Goal: Task Accomplishment & Management: Complete application form

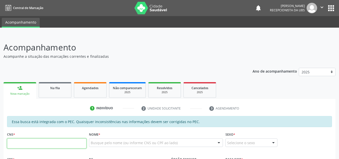
click at [30, 145] on input "text" at bounding box center [46, 143] width 79 height 10
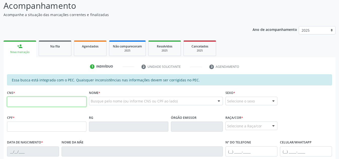
scroll to position [42, 0]
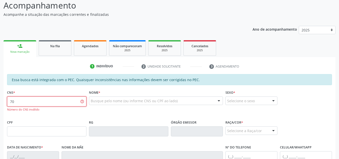
type input "7"
type input "703 4014 7075 9700"
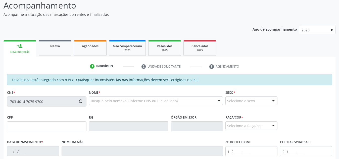
type input "173.332.494-17"
type input "04/09/2020"
type input "Edvania dos Santos"
type input "(82) 99101-3904"
type input "S/N"
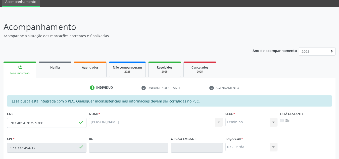
scroll to position [20, 0]
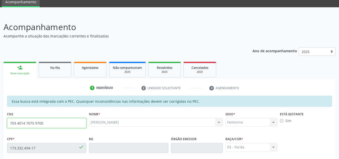
drag, startPoint x: 44, startPoint y: 124, endPoint x: 0, endPoint y: 121, distance: 44.6
click at [0, 121] on div "Acompanhamento Acompanhe a situação das marcações correntes e finalizadas Relat…" at bounding box center [169, 143] width 339 height 259
paste input "text"
type input "703 4014 7075 9700"
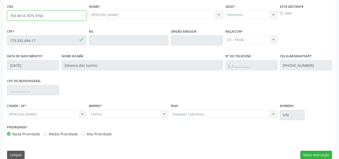
scroll to position [128, 0]
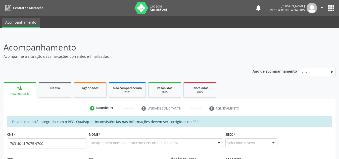
type input "703 4014 7075 9700"
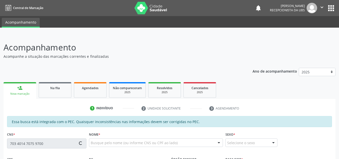
type input "173.332.494-17"
type input "[DATE]"
type input "Edvania dos Santos"
type input "[PHONE_NUMBER]"
type input "S/N"
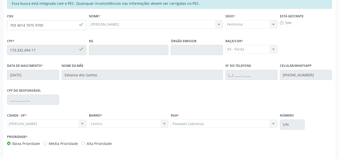
scroll to position [119, 0]
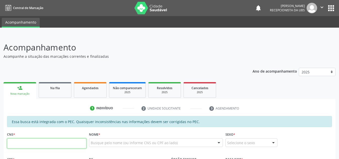
click at [22, 147] on input "text" at bounding box center [46, 143] width 79 height 10
paste input "703 4014 7075 9700"
type input "703 4014 7075 9700"
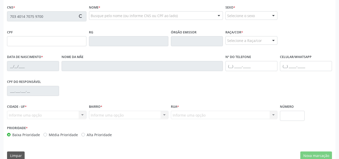
scroll to position [128, 0]
type input "173.332.494-17"
type input "04/09/2020"
type input "Edvania dos Santos"
type input "(82) 99101-3904"
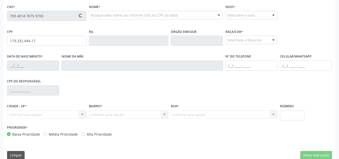
type input "S/N"
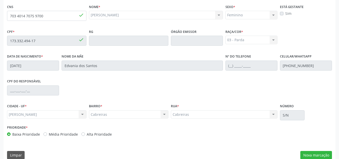
click at [326, 150] on div "Essa busca está integrada com o PEC. Quaisquer inconsistências nas informações …" at bounding box center [170, 75] width 332 height 174
click at [325, 154] on button "Nova marcação" at bounding box center [316, 155] width 32 height 9
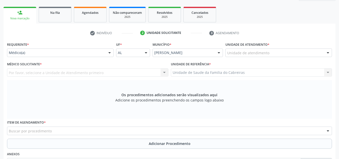
scroll to position [75, 0]
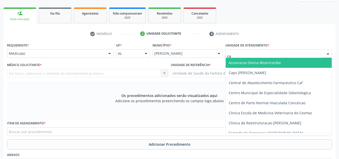
type input "cab"
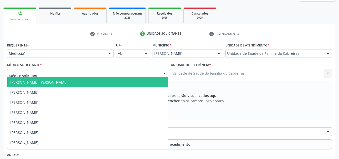
click at [124, 74] on div at bounding box center [87, 73] width 161 height 9
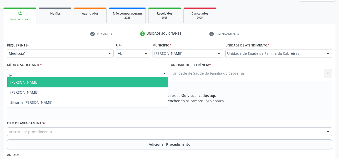
type input "let"
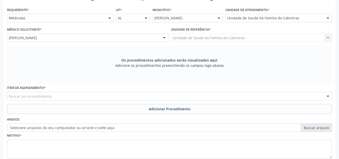
scroll to position [110, 0]
click at [108, 96] on div "Buscar por procedimento" at bounding box center [169, 96] width 325 height 9
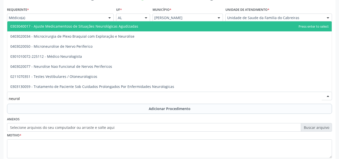
type input "neurolo"
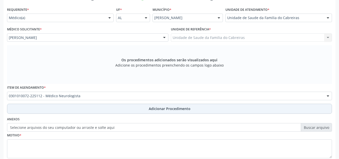
click at [105, 106] on button "Adicionar Procedimento" at bounding box center [169, 109] width 325 height 10
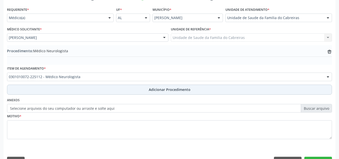
scroll to position [124, 0]
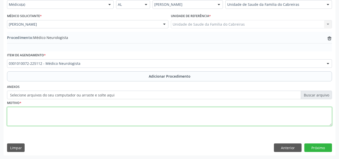
click at [100, 115] on textarea at bounding box center [169, 116] width 325 height 19
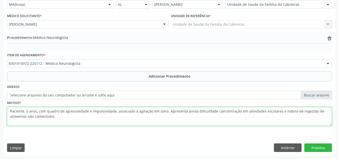
click at [10, 111] on textarea "Paciente, 5 anos, com quadro de agressividade e impulsividade, associado à agit…" at bounding box center [169, 116] width 325 height 19
type textarea "Neuropediatra. Paciente, 5 anos, com quadro de agressividade e impulsividade, a…"
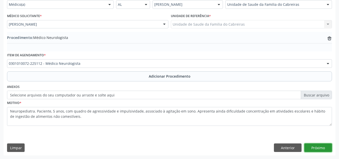
click at [314, 146] on button "Próximo" at bounding box center [318, 147] width 28 height 9
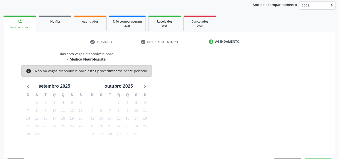
scroll to position [81, 0]
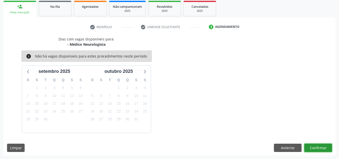
click at [314, 146] on button "Confirmar" at bounding box center [318, 148] width 28 height 9
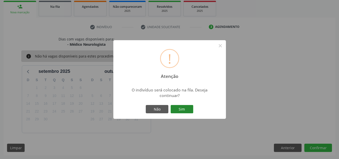
click at [181, 108] on button "Sim" at bounding box center [182, 109] width 23 height 9
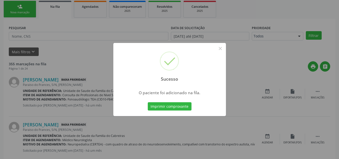
scroll to position [14, 0]
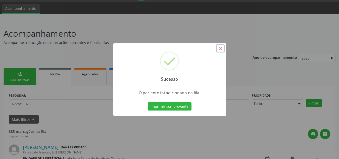
click at [222, 47] on button "×" at bounding box center [220, 48] width 9 height 9
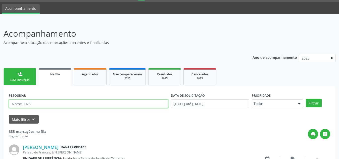
click at [86, 105] on input "text" at bounding box center [89, 104] width 160 height 9
type input "yasmin"
click at [306, 99] on button "Filtrar" at bounding box center [314, 103] width 16 height 9
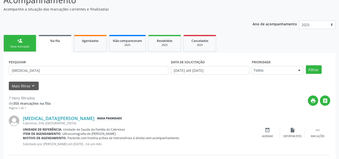
scroll to position [47, 0]
click at [19, 42] on div "person_add" at bounding box center [20, 41] width 6 height 6
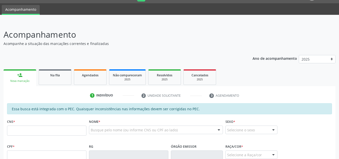
scroll to position [12, 0]
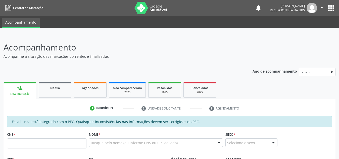
scroll to position [12, 0]
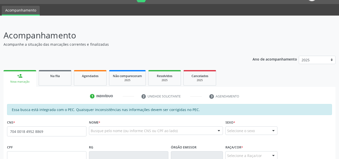
type input "704 0018 4952 8869"
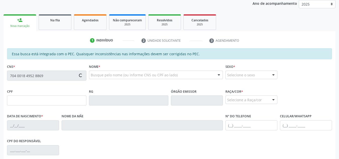
type input "001.076.564-69"
type input "[DATE]"
type input "[PERSON_NAME]"
type input "[PHONE_NUMBER]"
type input "S/N"
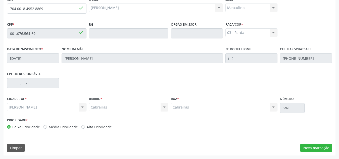
scroll to position [0, 0]
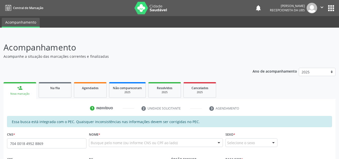
type input "704 0018 4952 8869"
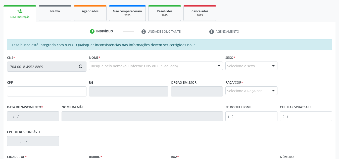
type input "001.076.564-69"
type input "[DATE]"
type input "[PERSON_NAME]"
type input "[PHONE_NUMBER]"
type input "S/N"
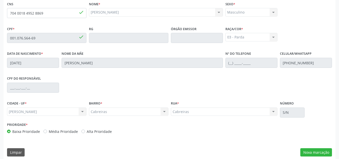
scroll to position [135, 0]
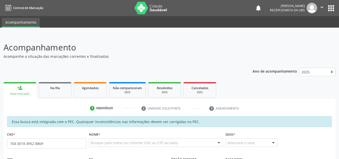
type input "704 0018 4952 8869"
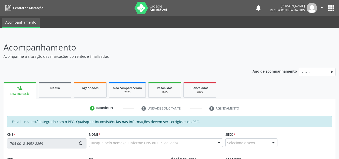
scroll to position [135, 0]
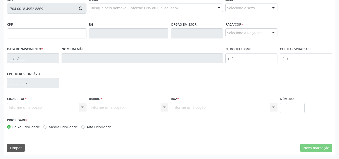
type input "001.076.564-69"
type input "[DATE]"
type input "[PERSON_NAME]"
type input "[PHONE_NUMBER]"
type input "S/N"
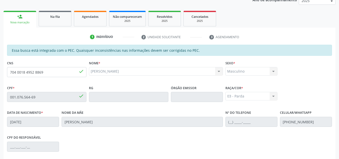
scroll to position [66, 0]
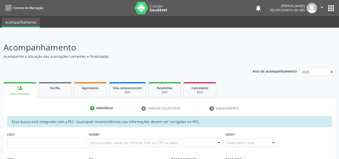
scroll to position [83, 0]
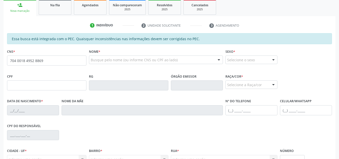
type input "704 0018 4952 8869"
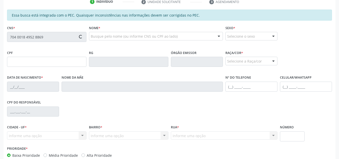
scroll to position [135, 0]
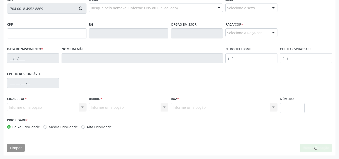
type input "001.076.564-69"
type input "[DATE]"
type input "[PERSON_NAME]"
type input "(82) 99157-5991"
type input "S/N"
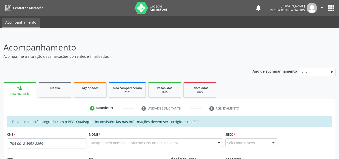
type input "704 0018 4952 8869"
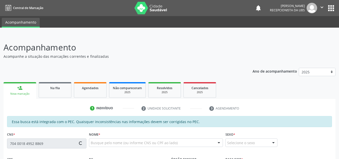
type input "001.076.564-69"
type input "[DATE]"
type input "[PERSON_NAME]"
type input "[PHONE_NUMBER]"
type input "S/N"
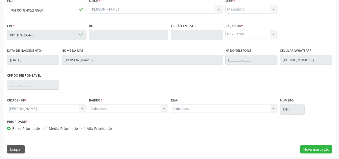
scroll to position [135, 0]
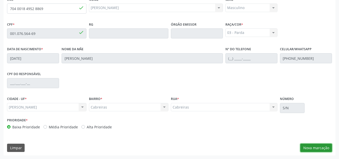
click at [305, 146] on button "Nova marcação" at bounding box center [316, 148] width 32 height 9
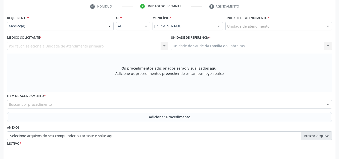
scroll to position [100, 0]
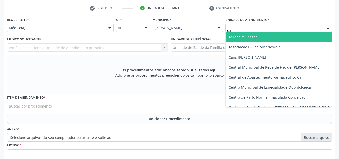
type input "cab"
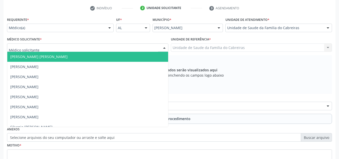
click at [92, 45] on div at bounding box center [87, 47] width 161 height 9
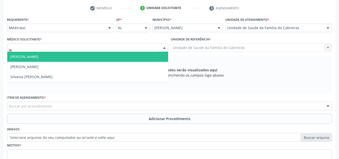
type input "let"
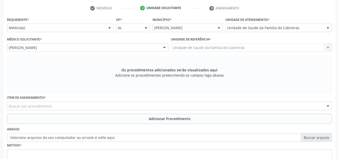
click at [58, 104] on div "Buscar por procedimento" at bounding box center [169, 106] width 325 height 9
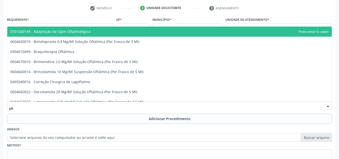
type input "ofta"
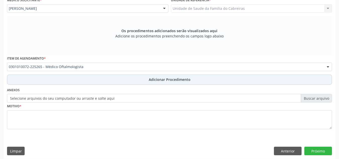
scroll to position [143, 0]
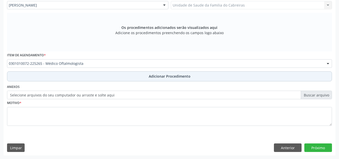
click at [106, 75] on button "Adicionar Procedimento" at bounding box center [169, 76] width 325 height 10
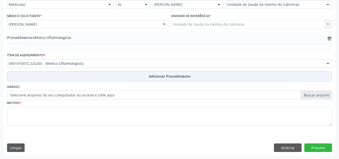
scroll to position [124, 0]
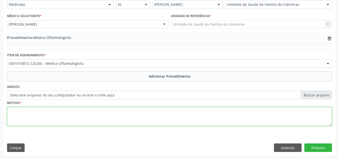
click at [81, 121] on textarea at bounding box center [169, 116] width 325 height 19
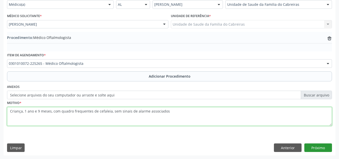
type textarea "Criança, 1 ano e 9 meses, com quadro frequentes de cefaleia, sem sinais de alar…"
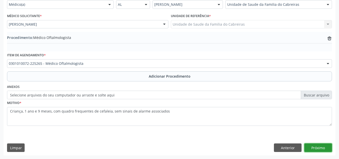
click at [317, 151] on button "Próximo" at bounding box center [318, 147] width 28 height 9
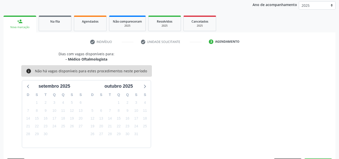
scroll to position [81, 0]
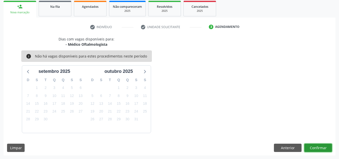
click at [317, 151] on button "Confirmar" at bounding box center [318, 148] width 28 height 9
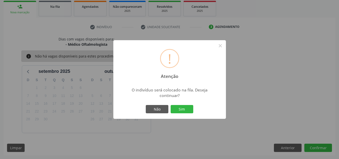
click at [171, 105] on button "Sim" at bounding box center [182, 109] width 23 height 9
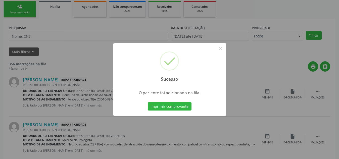
scroll to position [14, 0]
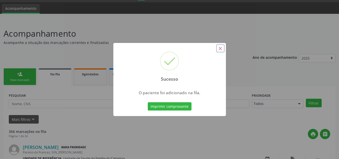
click at [218, 48] on button "×" at bounding box center [220, 48] width 9 height 9
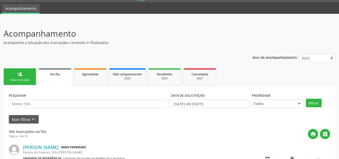
click at [30, 74] on link "person_add Nova marcação" at bounding box center [20, 76] width 33 height 17
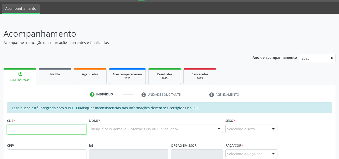
click at [17, 129] on input "text" at bounding box center [46, 130] width 79 height 10
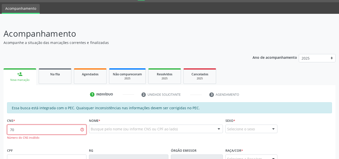
type input "7"
paste input "700 0070 4710 6000"
type input "700 0070 4710 6000"
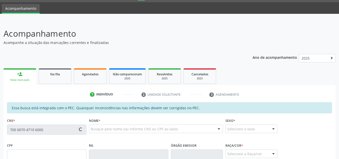
type input "955.149.534-91"
type input "[DATE]"
type input "Cicera [PERSON_NAME]"
type input "(82) 98843-3674"
type input "S/N"
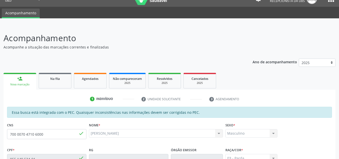
scroll to position [9, 0]
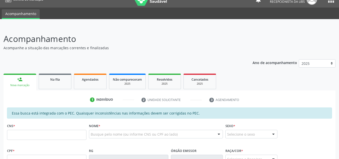
scroll to position [9, 0]
type input "700 0070 4710 6000"
type input "955.149.534-91"
type input "[DATE]"
type input "Cicera [PERSON_NAME]"
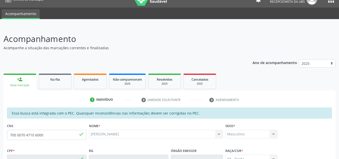
type input "[PHONE_NUMBER]"
type input "S/N"
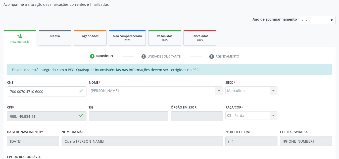
scroll to position [43, 0]
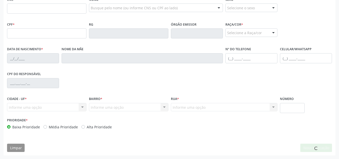
scroll to position [135, 0]
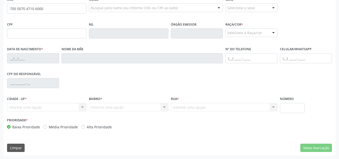
type input "700 0070 4710 6000"
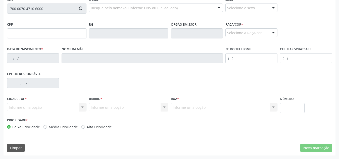
type input "955.149.534-91"
type input "[DATE]"
type input "Cicera [PERSON_NAME]"
type input "[PHONE_NUMBER]"
type input "S/N"
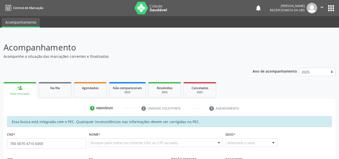
type input "700 0070 4710 6000"
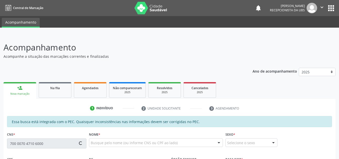
type input "955.149.534-91"
type input "[DATE]"
type input "Cicera [PERSON_NAME]"
type input "[PHONE_NUMBER]"
type input "S/N"
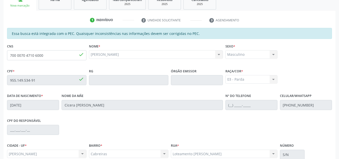
scroll to position [135, 0]
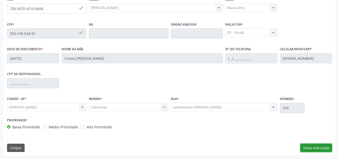
click at [306, 145] on button "Nova marcação" at bounding box center [316, 148] width 32 height 9
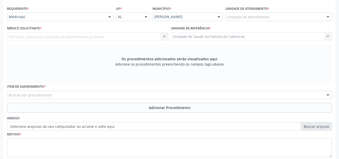
scroll to position [111, 0]
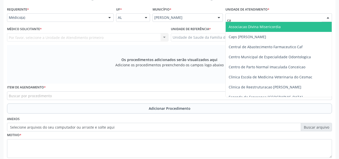
type input "cab"
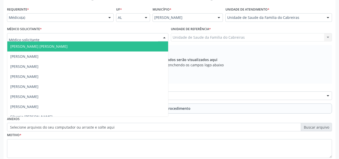
click at [121, 36] on div at bounding box center [87, 37] width 161 height 9
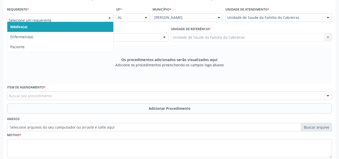
click at [107, 18] on div at bounding box center [110, 18] width 8 height 9
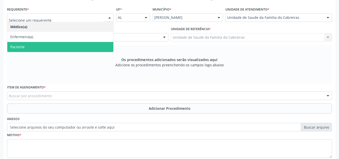
click at [90, 45] on span "Paciente" at bounding box center [60, 47] width 106 height 10
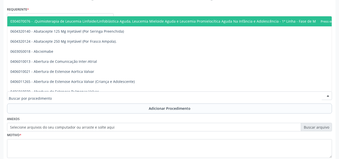
click at [89, 95] on div at bounding box center [169, 95] width 325 height 9
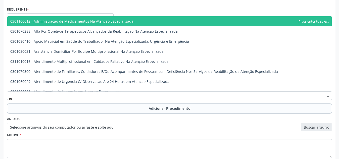
type input "e"
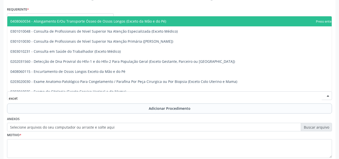
type input "exceto"
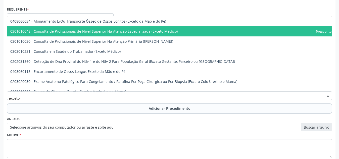
click at [102, 30] on span "0301010048 - Consulta de Profissionais de Nivel Superior Na Atenção Especializa…" at bounding box center [93, 31] width 167 height 5
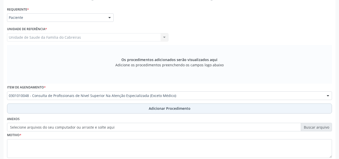
click at [104, 107] on button "Adicionar Procedimento" at bounding box center [169, 109] width 325 height 10
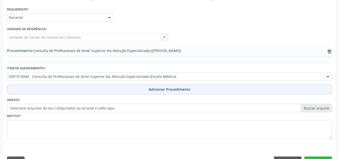
scroll to position [124, 0]
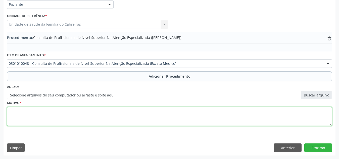
click at [103, 111] on textarea at bounding box center [169, 116] width 325 height 19
type textarea "CEO. Buco-maxilo"
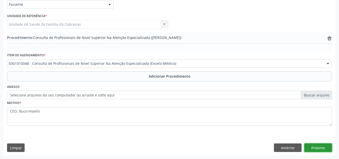
click at [311, 147] on button "Próximo" at bounding box center [318, 147] width 28 height 9
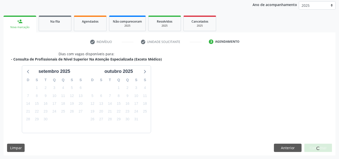
scroll to position [81, 0]
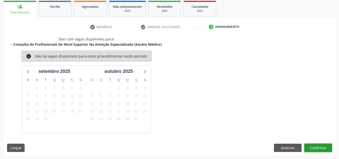
click at [311, 147] on button "Confirmar" at bounding box center [318, 148] width 28 height 9
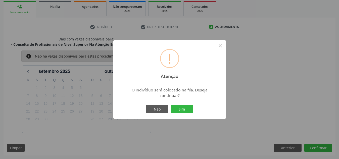
click at [171, 105] on button "Sim" at bounding box center [182, 109] width 23 height 9
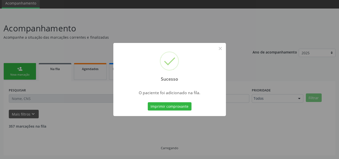
scroll to position [14, 0]
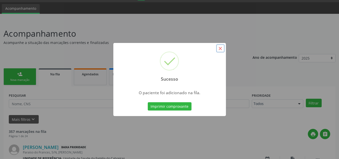
click at [223, 49] on button "×" at bounding box center [220, 48] width 9 height 9
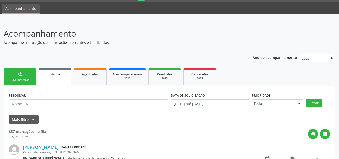
click at [20, 75] on div "person_add" at bounding box center [20, 74] width 6 height 6
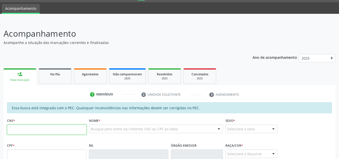
click at [33, 128] on input "text" at bounding box center [46, 130] width 79 height 10
type input "898 0059 3077 8932"
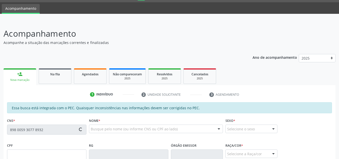
type input "168.610.184-81"
type input "[DATE]"
type input "[PERSON_NAME]"
type input "[PHONE_NUMBER]"
type input "S/N"
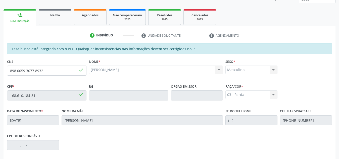
scroll to position [135, 0]
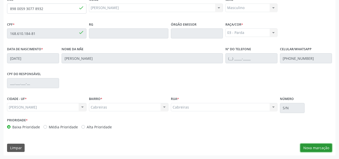
click at [313, 148] on button "Nova marcação" at bounding box center [316, 148] width 32 height 9
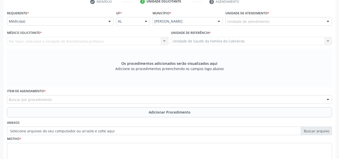
scroll to position [107, 0]
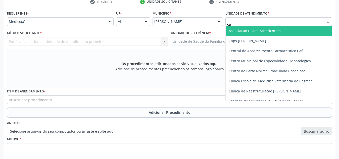
type input "cab"
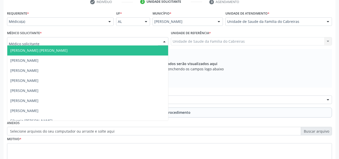
click at [73, 38] on div at bounding box center [87, 41] width 161 height 9
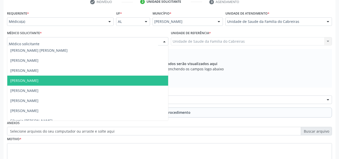
click at [38, 79] on span "[PERSON_NAME]" at bounding box center [24, 80] width 28 height 5
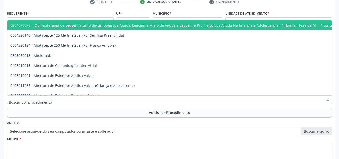
click at [63, 100] on div at bounding box center [169, 99] width 325 height 9
click at [63, 100] on input "text" at bounding box center [165, 102] width 313 height 10
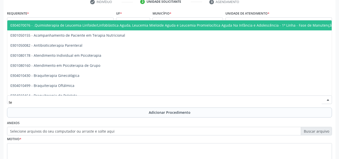
type input "t"
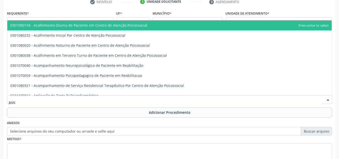
type input "psico"
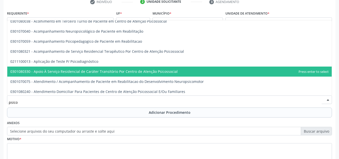
scroll to position [36, 0]
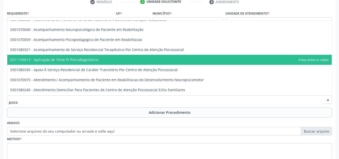
click at [79, 61] on span "0211100013 - Aplicação de Teste P/ Psicodiagnóstico" at bounding box center [54, 59] width 88 height 5
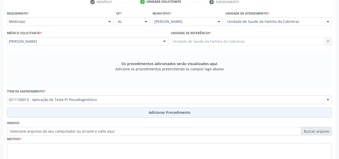
click at [84, 114] on button "Adicionar Procedimento" at bounding box center [169, 113] width 325 height 10
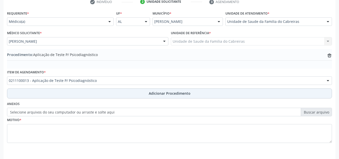
scroll to position [124, 0]
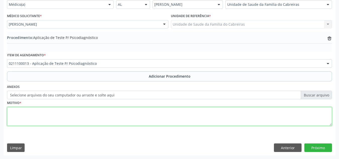
click at [84, 115] on textarea at bounding box center [169, 116] width 325 height 19
drag, startPoint x: 77, startPoint y: 114, endPoint x: 163, endPoint y: 116, distance: 86.0
click at [163, 116] on textarea "Investigação de TEA. Em uso de risperidona" at bounding box center [169, 116] width 325 height 19
click at [10, 111] on textarea "Investigação de TEA. Em uso de risperidona." at bounding box center [169, 116] width 325 height 19
type textarea "Ao CERTEA. Investigação de TEA. Em uso de risperidona."
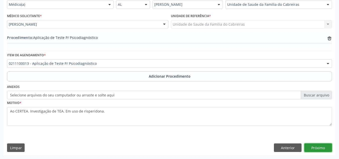
click at [326, 149] on button "Próximo" at bounding box center [318, 147] width 28 height 9
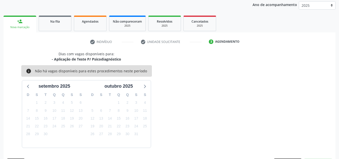
scroll to position [81, 0]
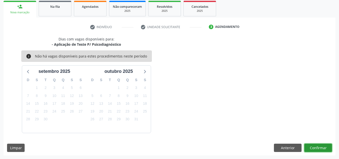
click at [318, 146] on button "Confirmar" at bounding box center [318, 148] width 28 height 9
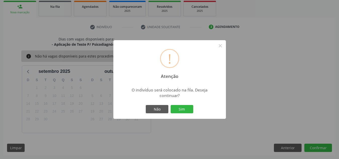
click at [171, 105] on button "Sim" at bounding box center [182, 109] width 23 height 9
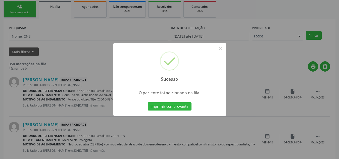
scroll to position [14, 0]
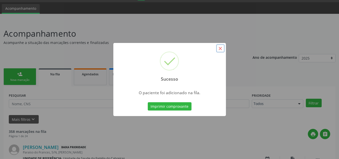
click at [220, 48] on button "×" at bounding box center [220, 48] width 9 height 9
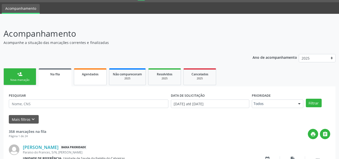
click at [86, 76] on span "Agendados" at bounding box center [90, 74] width 17 height 4
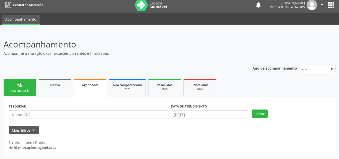
scroll to position [3, 0]
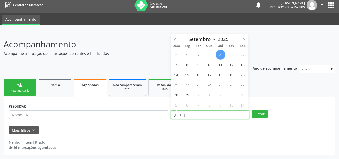
click at [214, 113] on input "[DATE]" at bounding box center [210, 114] width 78 height 9
click at [219, 55] on span "4" at bounding box center [221, 55] width 10 height 10
type input "[DATE]"
click at [243, 40] on icon at bounding box center [244, 40] width 4 height 4
select select "9"
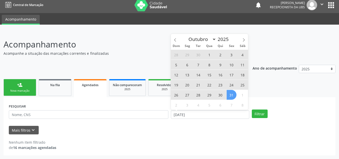
click at [233, 95] on span "31" at bounding box center [232, 95] width 10 height 10
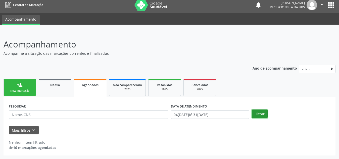
click at [258, 116] on button "Filtrar" at bounding box center [260, 114] width 16 height 9
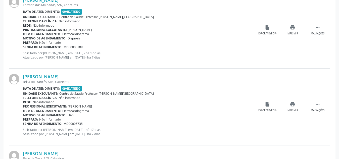
scroll to position [472, 0]
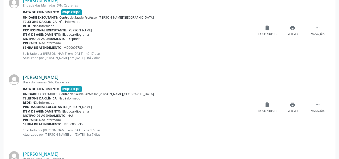
drag, startPoint x: 83, startPoint y: 76, endPoint x: 24, endPoint y: 74, distance: 59.1
click at [24, 74] on div "[PERSON_NAME]" at bounding box center [139, 77] width 232 height 6
copy link "[PERSON_NAME]"
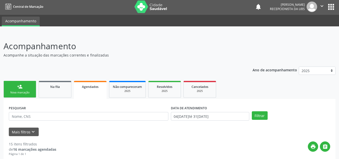
scroll to position [0, 0]
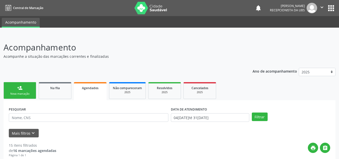
click at [14, 92] on div "Nova marcação" at bounding box center [19, 94] width 25 height 4
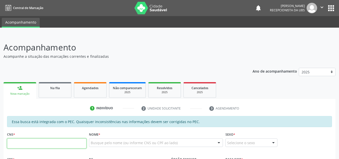
click at [64, 146] on input "text" at bounding box center [46, 143] width 79 height 10
drag, startPoint x: 28, startPoint y: 144, endPoint x: 20, endPoint y: 144, distance: 8.5
click at [0, 5] on div "Central de Marcação notifications [PERSON_NAME] Recepcionista da UBS  Configur…" at bounding box center [169, 79] width 339 height 159
type input "8"
click at [62, 91] on link "Na fila" at bounding box center [55, 90] width 33 height 16
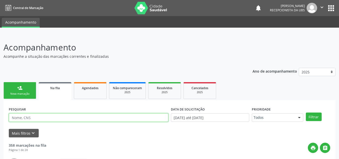
click at [60, 118] on input "text" at bounding box center [89, 117] width 160 height 9
type input "[PERSON_NAME]"
click at [306, 113] on button "Filtrar" at bounding box center [314, 117] width 16 height 9
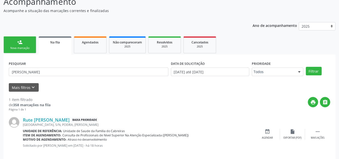
scroll to position [52, 0]
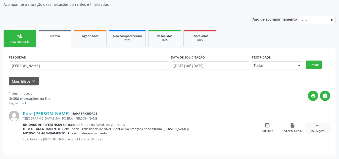
click at [317, 127] on icon "" at bounding box center [318, 126] width 6 height 6
click at [288, 127] on div "edit Editar" at bounding box center [292, 128] width 25 height 11
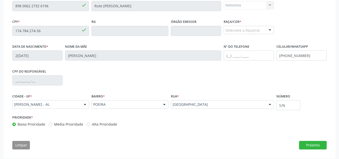
scroll to position [142, 0]
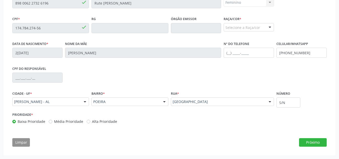
drag, startPoint x: 156, startPoint y: 100, endPoint x: 109, endPoint y: 11, distance: 100.4
click at [109, 11] on fieldset "Nome * Rute [PERSON_NAME]" at bounding box center [155, 0] width 129 height 21
click at [319, 139] on button "Próximo" at bounding box center [313, 142] width 28 height 9
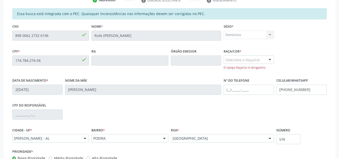
scroll to position [109, 0]
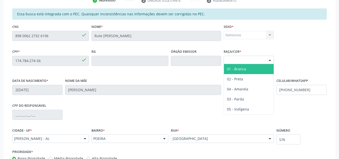
click at [257, 60] on div "Selecione a Raça/cor" at bounding box center [249, 60] width 50 height 9
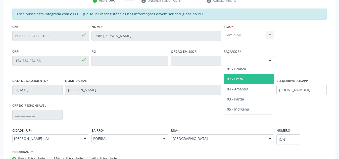
click at [244, 77] on span "02 - Preta" at bounding box center [249, 79] width 50 height 10
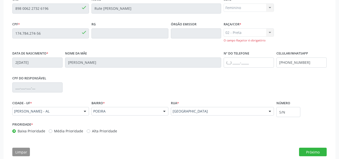
scroll to position [137, 0]
click at [310, 156] on button "Próximo" at bounding box center [313, 151] width 28 height 9
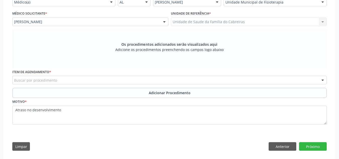
scroll to position [127, 0]
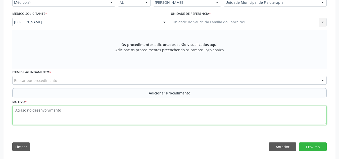
click at [13, 110] on textarea "Atraso no desenvolvimento" at bounding box center [169, 115] width 314 height 19
type textarea "Fisioterapia (avaliação). Atraso no desenvolvimento"
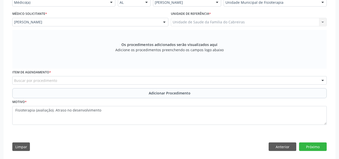
click at [61, 76] on div "Item de agendamento * Buscar por procedimento 0304070076 - .Quimioterapia de Le…" at bounding box center [169, 77] width 314 height 16
click at [60, 83] on div "Buscar por procedimento" at bounding box center [169, 80] width 314 height 9
type input "excet"
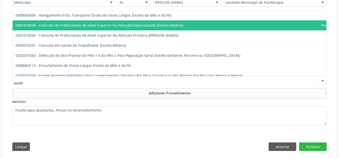
click at [135, 29] on span "0301010048 - Consulta de Profissionais de Nivel Superior Na Atenção Especializa…" at bounding box center [184, 25] width 342 height 10
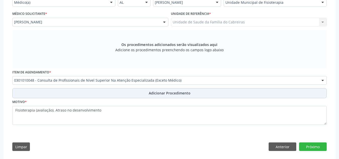
click at [136, 91] on button "Adicionar Procedimento" at bounding box center [169, 93] width 314 height 10
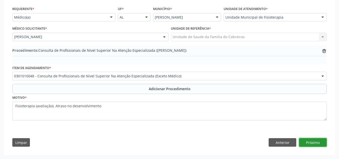
click at [322, 143] on button "Próximo" at bounding box center [313, 142] width 28 height 9
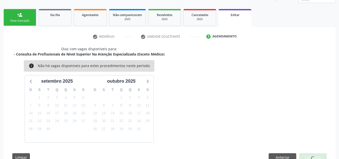
scroll to position [88, 0]
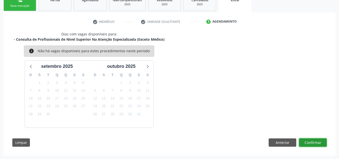
click at [322, 143] on button "Confirmar" at bounding box center [313, 142] width 28 height 9
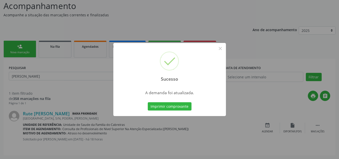
scroll to position [0, 0]
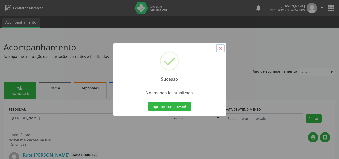
click at [221, 49] on button "×" at bounding box center [220, 48] width 9 height 9
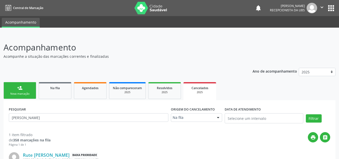
click at [25, 95] on div "Nova marcação" at bounding box center [19, 94] width 25 height 4
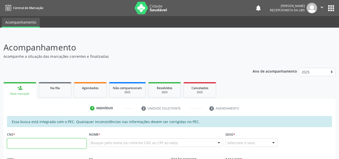
click at [24, 143] on input "text" at bounding box center [46, 143] width 79 height 10
type input "898 0062 2732 6196"
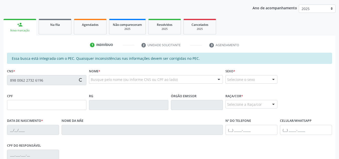
type input "174.784.274-56"
type input "2[DATE]"
type input "[PERSON_NAME]"
type input "[PHONE_NUMBER]"
type input "S/N"
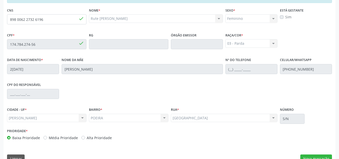
scroll to position [124, 0]
click at [308, 156] on button "Nova marcação" at bounding box center [316, 158] width 32 height 9
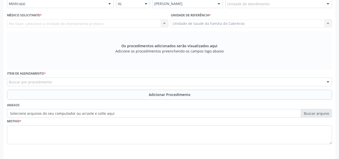
scroll to position [110, 0]
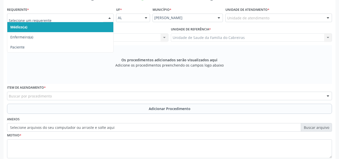
click at [34, 21] on div at bounding box center [60, 18] width 107 height 9
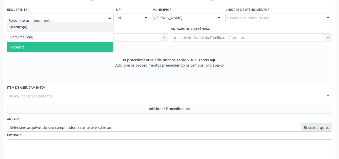
click at [28, 43] on span "Paciente" at bounding box center [60, 47] width 106 height 10
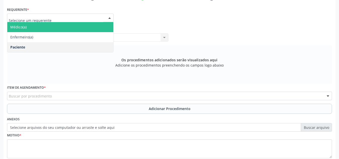
click at [46, 29] on span "Médico(a)" at bounding box center [60, 27] width 106 height 10
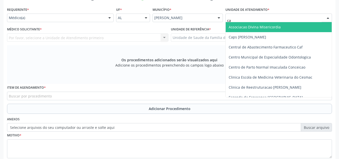
type input "cab"
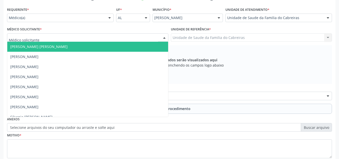
click at [134, 40] on div at bounding box center [87, 37] width 161 height 9
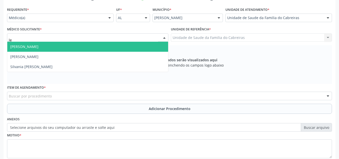
type input "let"
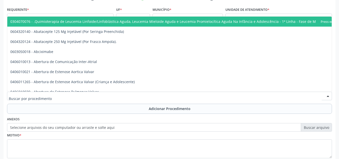
click at [110, 96] on div at bounding box center [169, 96] width 325 height 9
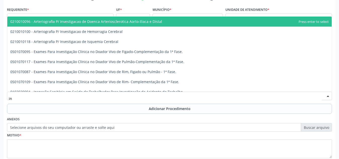
type input "i"
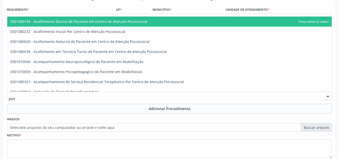
type input "psico"
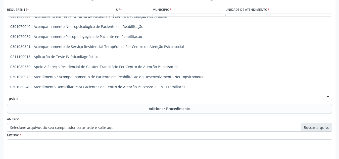
scroll to position [42, 0]
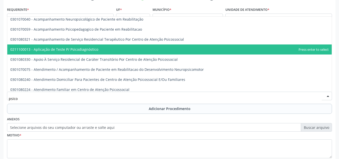
click at [87, 46] on span "0211100013 - Aplicação de Teste P/ Psicodiagnóstico" at bounding box center [169, 49] width 324 height 10
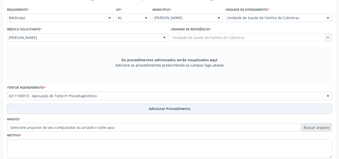
click at [67, 109] on button "Adicionar Procedimento" at bounding box center [169, 109] width 325 height 10
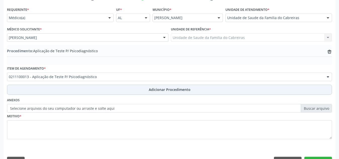
scroll to position [124, 0]
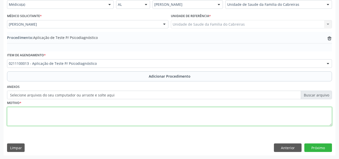
click at [66, 115] on textarea at bounding box center [169, 116] width 325 height 19
type textarea "Ao CERTEA. Queixa de atraso de desenvolvimento"
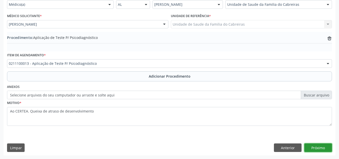
click at [319, 149] on button "Próximo" at bounding box center [318, 147] width 28 height 9
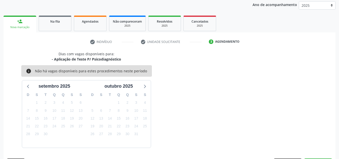
scroll to position [81, 0]
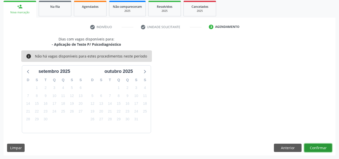
click at [319, 149] on button "Confirmar" at bounding box center [318, 148] width 28 height 9
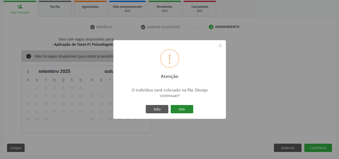
click at [181, 107] on button "Sim" at bounding box center [182, 109] width 23 height 9
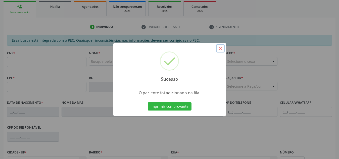
click at [221, 48] on button "×" at bounding box center [220, 48] width 9 height 9
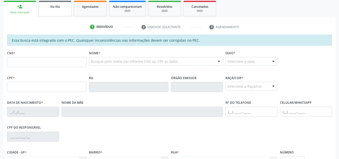
click at [62, 7] on div "Na fila" at bounding box center [54, 6] width 25 height 5
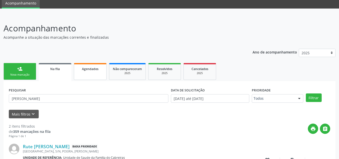
scroll to position [19, 0]
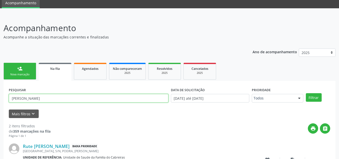
drag, startPoint x: 36, startPoint y: 99, endPoint x: 0, endPoint y: 94, distance: 36.3
click at [0, 94] on div "Acompanhamento Acompanhe a situação das marcações correntes e finalizadas Relat…" at bounding box center [169, 128] width 339 height 226
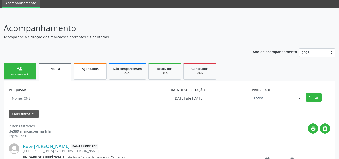
click at [88, 71] on div "Agendados" at bounding box center [90, 68] width 25 height 5
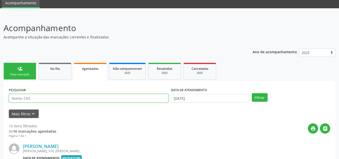
click at [47, 100] on input "text" at bounding box center [89, 98] width 160 height 9
type input "[PERSON_NAME]"
click at [252, 93] on button "Filtrar" at bounding box center [260, 97] width 16 height 9
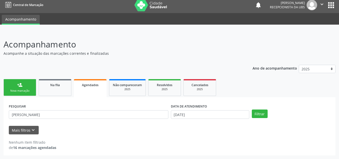
scroll to position [3, 0]
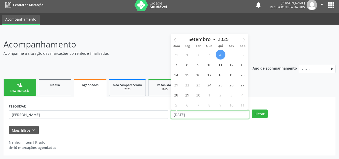
click at [200, 115] on input "[DATE]" at bounding box center [210, 114] width 78 height 9
click at [198, 68] on span "9" at bounding box center [198, 65] width 10 height 10
type input "[DATE]"
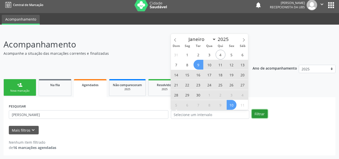
click at [254, 116] on button "Filtrar" at bounding box center [260, 114] width 16 height 9
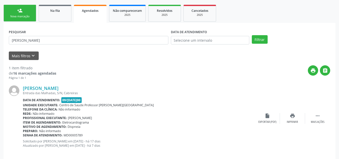
scroll to position [78, 0]
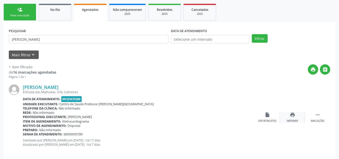
click at [286, 115] on div "print Imprimir" at bounding box center [292, 117] width 25 height 11
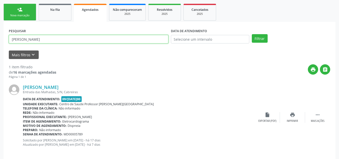
click at [26, 39] on input "[PERSON_NAME]" at bounding box center [89, 39] width 160 height 9
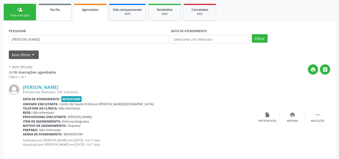
click at [54, 12] on link "Na fila" at bounding box center [55, 12] width 33 height 17
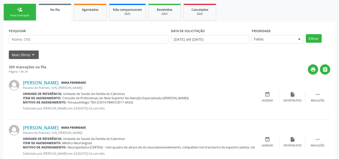
click at [27, 96] on b "Item de agendamento:" at bounding box center [42, 98] width 38 height 4
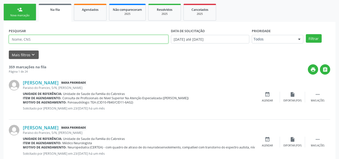
click at [44, 41] on input "text" at bounding box center [89, 39] width 160 height 9
type input "[PERSON_NAME]"
click at [306, 34] on button "Filtrar" at bounding box center [314, 38] width 16 height 9
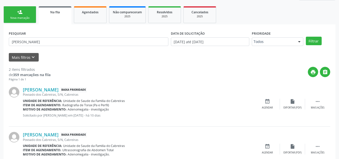
scroll to position [76, 0]
click at [24, 18] on div "Nova marcação" at bounding box center [19, 18] width 25 height 4
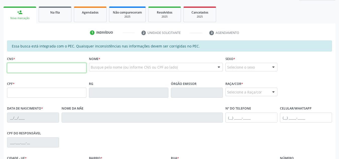
click at [23, 67] on input "text" at bounding box center [46, 68] width 79 height 10
click at [84, 16] on link "Agendados" at bounding box center [90, 15] width 33 height 16
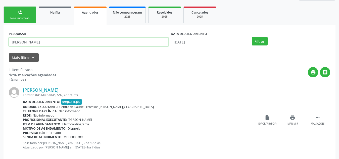
drag, startPoint x: 25, startPoint y: 43, endPoint x: 0, endPoint y: 40, distance: 24.8
click at [0, 40] on div "Acompanhamento Acompanhe a situação das marcações correntes e finalizadas Relat…" at bounding box center [169, 63] width 339 height 208
type input "levu"
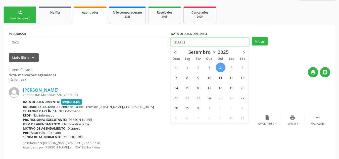
click at [187, 41] on input "[DATE]" at bounding box center [210, 42] width 78 height 9
click at [191, 66] on span "1" at bounding box center [187, 68] width 10 height 10
type input "[DATE]"
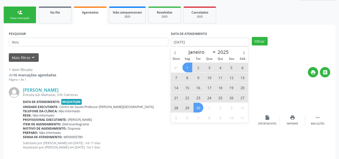
click at [196, 107] on span "30" at bounding box center [198, 108] width 10 height 10
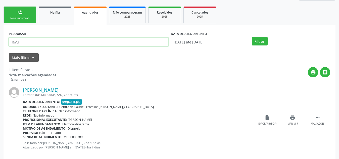
click at [99, 38] on input "levu" at bounding box center [89, 42] width 160 height 9
type input "levi"
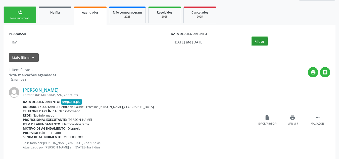
click at [256, 38] on button "Filtrar" at bounding box center [260, 41] width 16 height 9
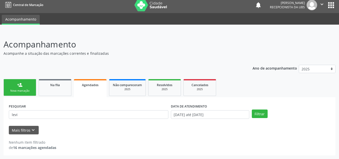
scroll to position [3, 0]
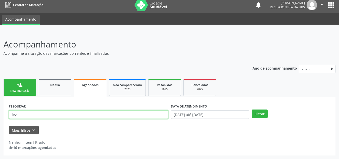
click at [101, 115] on input "levi" at bounding box center [89, 114] width 160 height 9
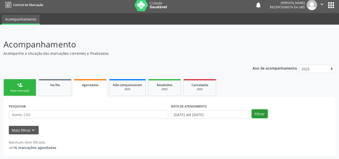
click at [261, 110] on button "Filtrar" at bounding box center [260, 114] width 16 height 9
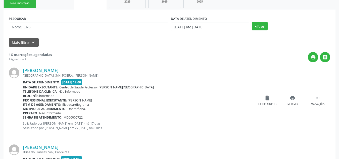
scroll to position [82, 0]
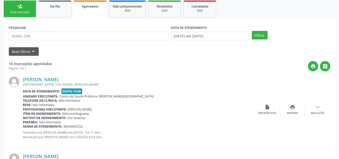
click at [24, 8] on link "person_add Nova marcação" at bounding box center [20, 9] width 33 height 17
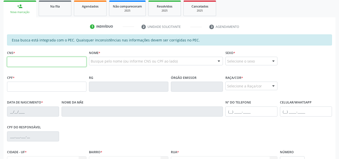
click at [34, 57] on input "text" at bounding box center [46, 62] width 79 height 10
type input "705 8044 4841 6532"
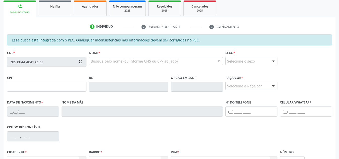
type input "176.628.544-93"
type input "[DATE]"
type input "[PERSON_NAME]"
type input "[PHONE_NUMBER]"
type input "S/N"
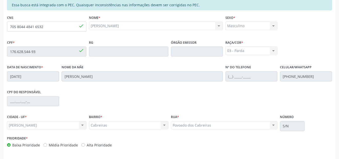
scroll to position [135, 0]
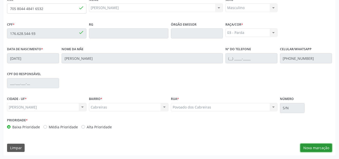
click at [309, 147] on button "Nova marcação" at bounding box center [316, 148] width 32 height 9
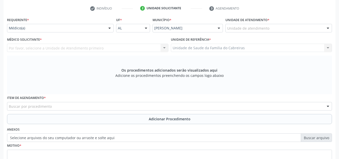
scroll to position [98, 0]
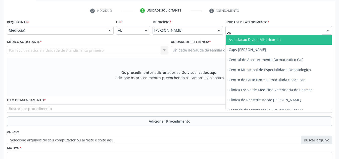
type input "cab"
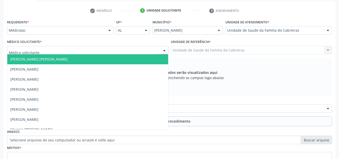
click at [91, 51] on div at bounding box center [87, 50] width 161 height 9
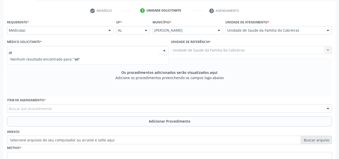
type input "o"
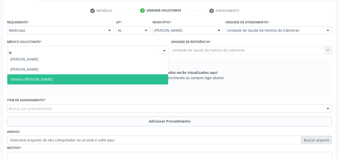
type input "let"
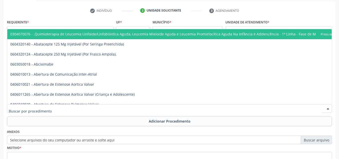
click at [89, 105] on div at bounding box center [169, 108] width 325 height 9
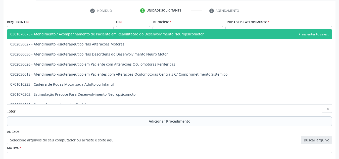
type input "otorr"
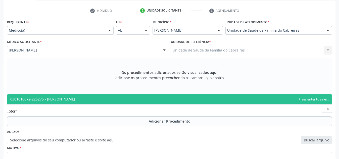
click at [104, 98] on span "0301010072-225275 - [PERSON_NAME]" at bounding box center [169, 99] width 324 height 10
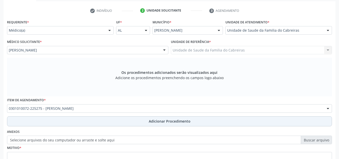
click at [99, 124] on button "Adicionar Procedimento" at bounding box center [169, 121] width 325 height 10
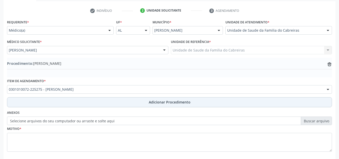
scroll to position [124, 0]
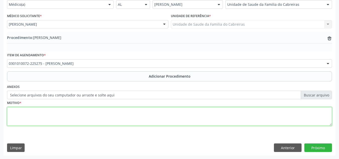
click at [108, 118] on textarea at bounding box center [169, 116] width 325 height 19
type textarea "Sialadenite"
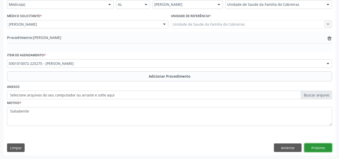
click at [318, 151] on button "Próximo" at bounding box center [318, 147] width 28 height 9
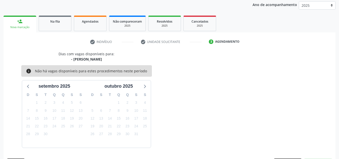
scroll to position [81, 0]
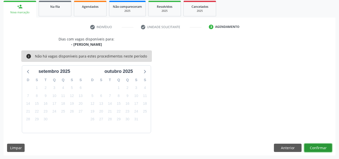
click at [318, 150] on button "Confirmar" at bounding box center [318, 148] width 28 height 9
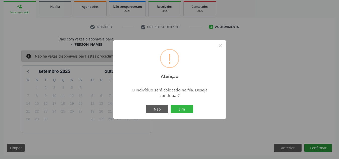
click at [171, 105] on button "Sim" at bounding box center [182, 109] width 23 height 9
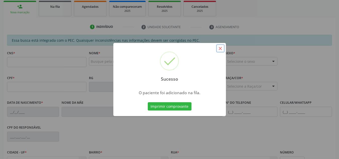
click at [222, 48] on button "×" at bounding box center [220, 48] width 9 height 9
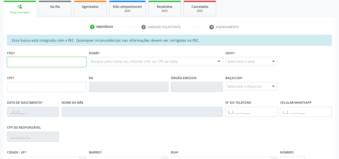
click at [56, 65] on input "text" at bounding box center [46, 62] width 79 height 10
type input "9"
type input "898 0062 2732 6196"
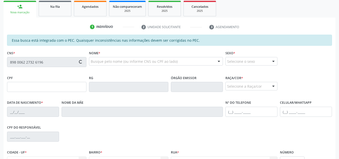
type input "174.784.274-56"
type input "2[DATE]"
type input "[PERSON_NAME]"
type input "[PHONE_NUMBER]"
type input "S/N"
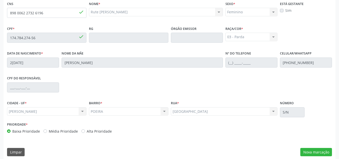
scroll to position [133, 0]
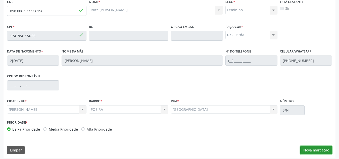
click at [310, 148] on button "Nova marcação" at bounding box center [316, 150] width 32 height 9
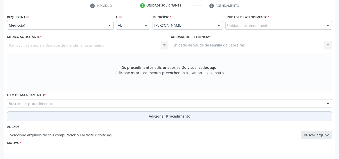
scroll to position [102, 0]
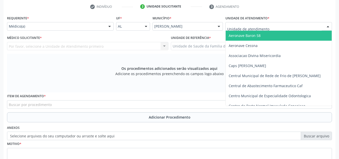
click at [271, 27] on div at bounding box center [278, 26] width 107 height 9
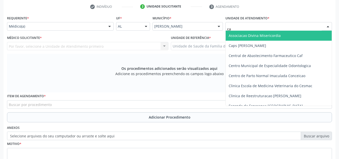
type input "cab"
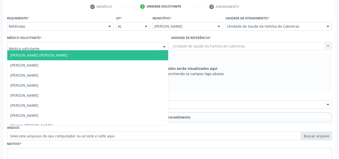
click at [110, 49] on div at bounding box center [87, 46] width 161 height 9
type input "le"
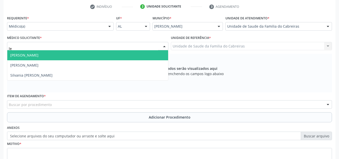
click at [97, 59] on span "[PERSON_NAME]" at bounding box center [87, 55] width 161 height 10
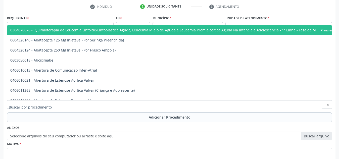
click at [72, 104] on div at bounding box center [169, 104] width 325 height 9
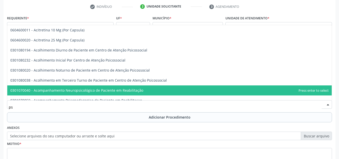
type input "p"
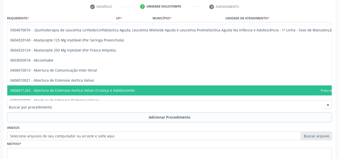
scroll to position [143, 0]
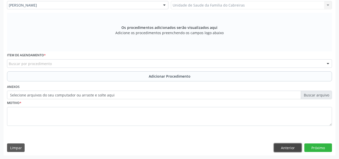
click at [300, 146] on button "Anterior" at bounding box center [288, 147] width 28 height 9
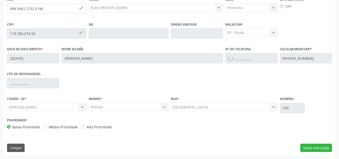
scroll to position [0, 0]
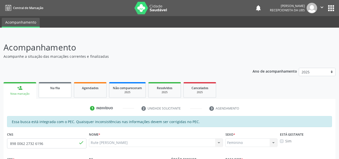
click at [56, 86] on span "Na fila" at bounding box center [55, 88] width 10 height 4
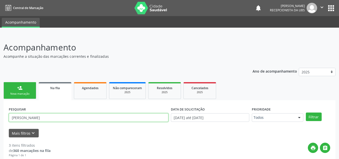
drag, startPoint x: 33, startPoint y: 116, endPoint x: 0, endPoint y: 112, distance: 33.7
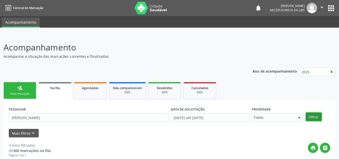
click at [319, 114] on button "Filtrar" at bounding box center [314, 117] width 16 height 9
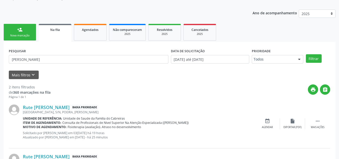
scroll to position [56, 0]
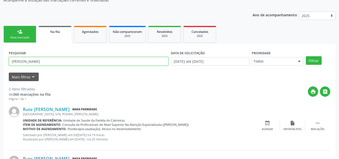
drag, startPoint x: 31, startPoint y: 64, endPoint x: 0, endPoint y: 57, distance: 32.3
click at [0, 57] on div "Acompanhamento Acompanhe a situação das marcações correntes e finalizadas Relat…" at bounding box center [169, 91] width 339 height 226
type input "[PERSON_NAME]"
click at [306, 56] on button "Filtrar" at bounding box center [314, 60] width 16 height 9
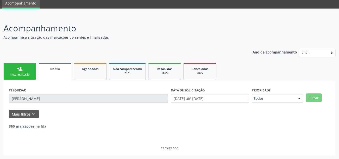
scroll to position [3, 0]
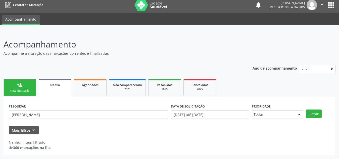
click at [23, 82] on link "person_add Nova marcação" at bounding box center [20, 87] width 33 height 17
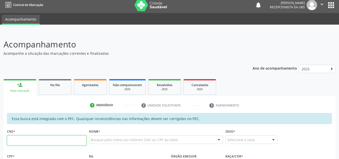
click at [31, 138] on input "text" at bounding box center [46, 140] width 79 height 10
type input "708 6060 9628 5885"
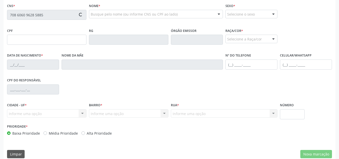
scroll to position [135, 0]
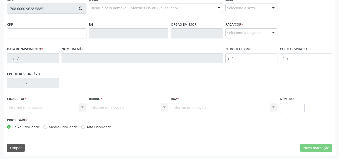
type input "788.121.604-25"
type input "[DATE]"
type input "[PERSON_NAME]"
type input "[PHONE_NUMBER]"
type input "S/N"
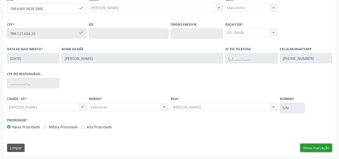
click at [307, 150] on button "Nova marcação" at bounding box center [316, 148] width 32 height 9
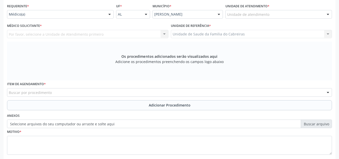
scroll to position [114, 0]
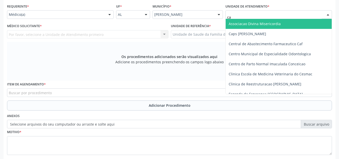
type input "cab"
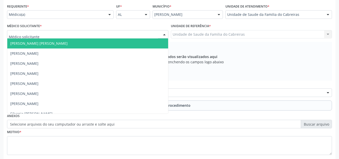
click at [103, 37] on div at bounding box center [87, 34] width 161 height 9
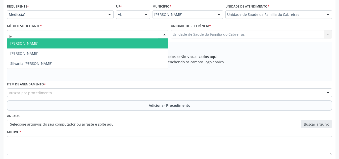
type input "let"
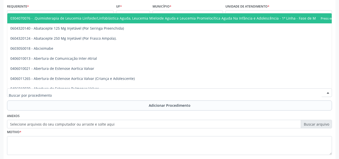
click at [73, 94] on div at bounding box center [169, 92] width 325 height 9
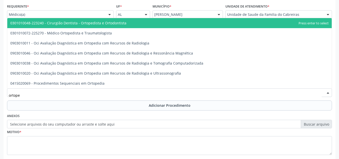
type input "ortoped"
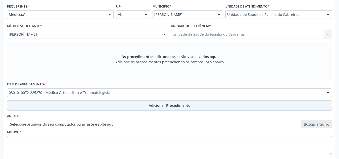
click at [80, 109] on button "Adicionar Procedimento" at bounding box center [169, 106] width 325 height 10
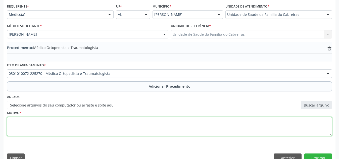
click at [71, 129] on textarea at bounding box center [169, 126] width 325 height 19
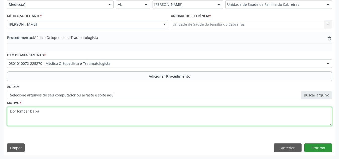
type textarea "Dor lombar baixa"
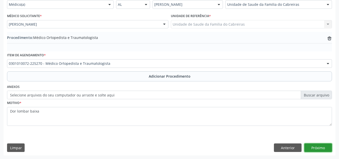
click at [317, 151] on button "Próximo" at bounding box center [318, 147] width 28 height 9
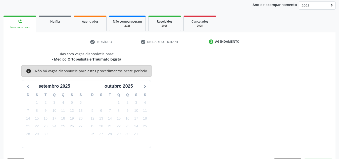
scroll to position [81, 0]
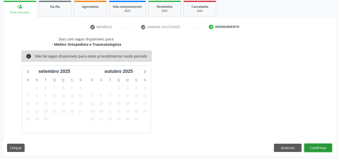
click at [317, 151] on button "Confirmar" at bounding box center [318, 148] width 28 height 9
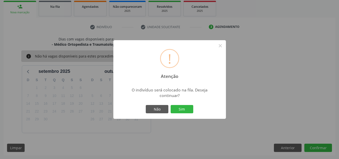
click at [171, 105] on button "Sim" at bounding box center [182, 109] width 23 height 9
